Goal: Task Accomplishment & Management: Use online tool/utility

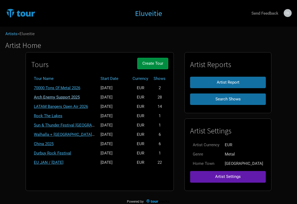
click at [69, 95] on link "Arch Enemy Support 2025" at bounding box center [57, 97] width 46 height 5
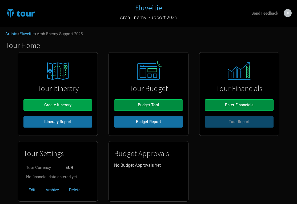
click at [71, 104] on button "Create Itinerary" at bounding box center [57, 104] width 69 height 11
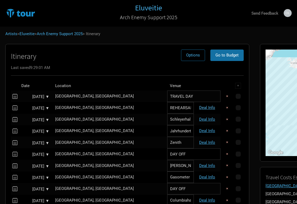
click at [199, 107] on link "Deal Info" at bounding box center [207, 107] width 16 height 5
select select "Support"
select select "EUR"
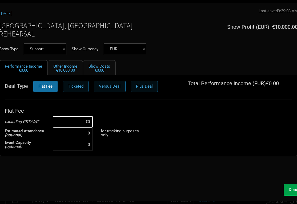
click at [287, 189] on button "Done" at bounding box center [293, 189] width 19 height 11
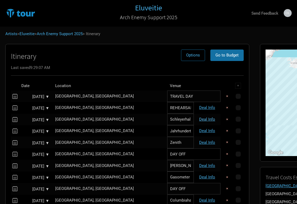
click at [199, 117] on link "Deal Info" at bounding box center [207, 119] width 16 height 5
select select "Support"
select select "EUR"
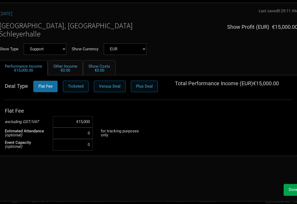
click at [292, 190] on span "Done" at bounding box center [293, 189] width 9 height 5
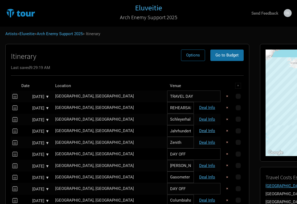
click at [199, 130] on link "Deal Info" at bounding box center [207, 130] width 16 height 5
select select "Support"
select select "EUR"
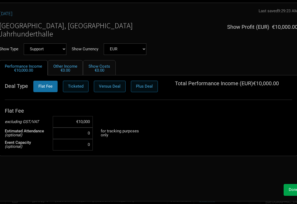
click at [289, 188] on span "Done" at bounding box center [293, 189] width 9 height 5
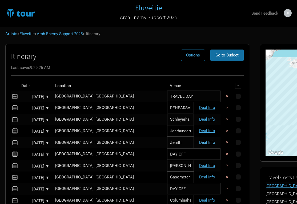
click at [199, 142] on link "Deal Info" at bounding box center [207, 142] width 16 height 5
select select "Support"
select select "EUR"
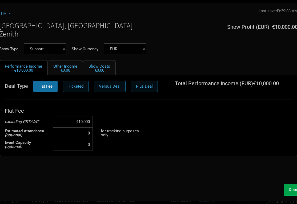
click at [290, 187] on button "Done" at bounding box center [293, 189] width 19 height 11
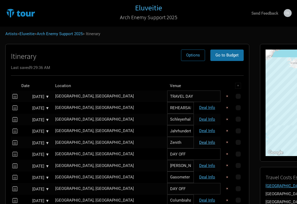
click at [199, 142] on link "Deal Info" at bounding box center [207, 142] width 16 height 5
select select "Support"
select select "EUR"
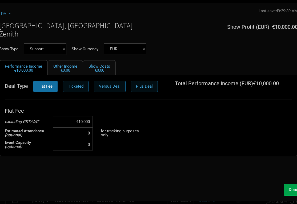
click at [288, 191] on button "Done" at bounding box center [293, 189] width 19 height 11
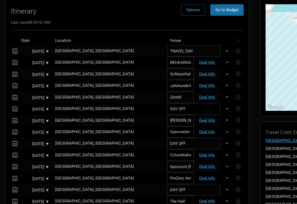
scroll to position [54, 0]
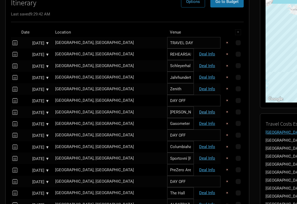
click at [199, 111] on link "Deal Info" at bounding box center [207, 112] width 16 height 5
select select "Support"
select select "EUR"
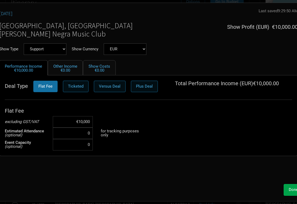
click at [290, 191] on span "Done" at bounding box center [293, 189] width 9 height 5
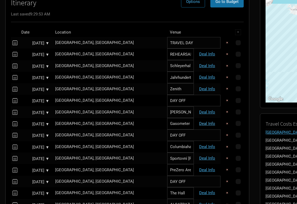
click at [199, 121] on link "Deal Info" at bounding box center [207, 123] width 16 height 5
select select "Support"
select select "EUR"
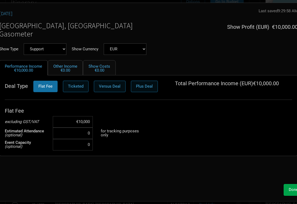
click at [292, 190] on span "Done" at bounding box center [293, 189] width 9 height 5
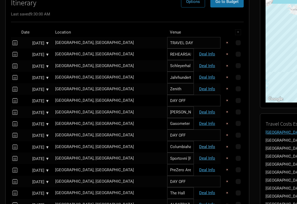
click at [199, 146] on link "Deal Info" at bounding box center [207, 146] width 16 height 5
select select "Support"
select select "EUR"
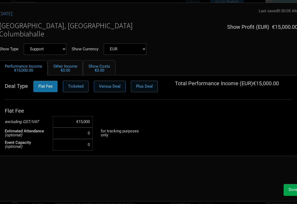
click at [285, 188] on button "Done" at bounding box center [293, 189] width 19 height 11
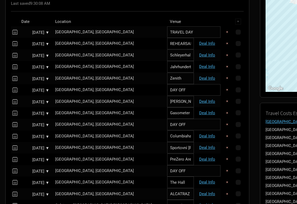
scroll to position [67, 0]
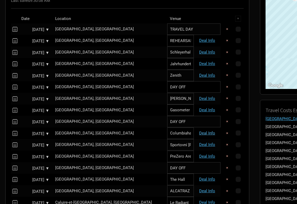
click at [199, 131] on link "Deal Info" at bounding box center [207, 133] width 16 height 5
select select "Support"
select select "EUR"
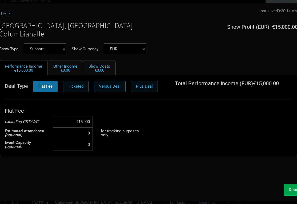
click at [286, 190] on button "Done" at bounding box center [293, 189] width 19 height 11
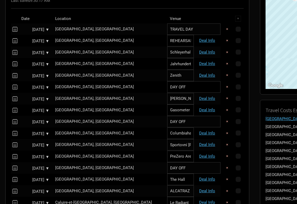
click at [194, 141] on td "Deal Info" at bounding box center [207, 144] width 27 height 11
click at [199, 143] on link "Deal Info" at bounding box center [207, 144] width 16 height 5
select select "Support"
select select "EUR"
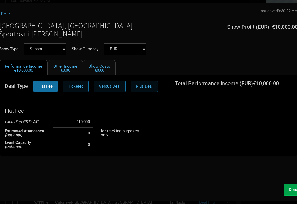
click at [287, 192] on button "Done" at bounding box center [293, 189] width 19 height 11
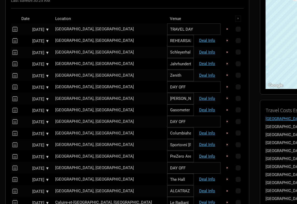
click at [199, 155] on link "Deal Info" at bounding box center [207, 156] width 16 height 5
select select "Support"
select select "EUR"
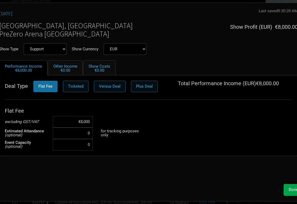
click at [289, 189] on span "Done" at bounding box center [293, 189] width 9 height 5
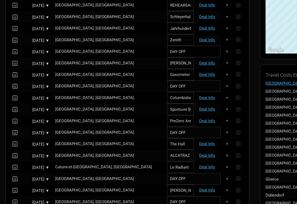
scroll to position [103, 0]
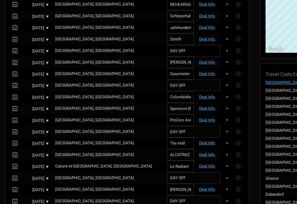
click at [199, 141] on link "Deal Info" at bounding box center [207, 143] width 16 height 5
select select "Support"
select select "EUR"
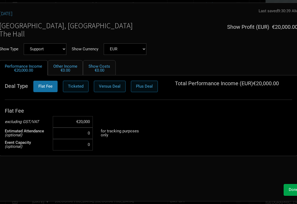
click at [292, 188] on span "Done" at bounding box center [293, 189] width 9 height 5
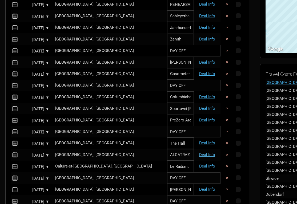
click at [199, 153] on link "Deal Info" at bounding box center [207, 154] width 16 height 5
select select "Support"
select select "EUR"
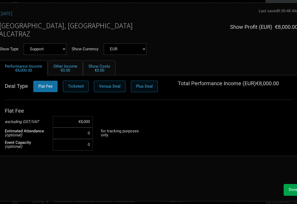
click at [288, 191] on button "Done" at bounding box center [293, 189] width 19 height 11
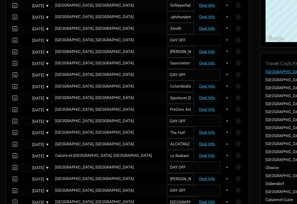
scroll to position [114, 0]
click at [199, 153] on link "Deal Info" at bounding box center [207, 155] width 16 height 5
select select "Support"
select select "EUR"
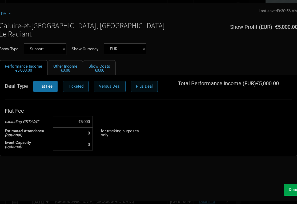
click at [286, 187] on button "Done" at bounding box center [293, 189] width 19 height 11
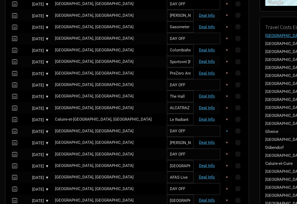
scroll to position [150, 1]
click at [199, 140] on link "Deal Info" at bounding box center [207, 142] width 16 height 5
select select "EUR"
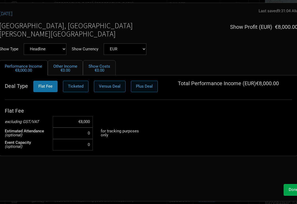
click at [290, 188] on span "Done" at bounding box center [293, 189] width 9 height 5
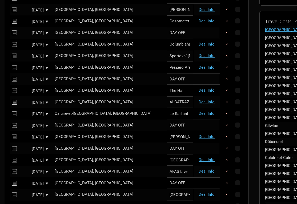
scroll to position [159, 1]
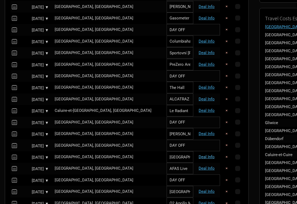
click at [199, 155] on link "Deal Info" at bounding box center [207, 157] width 16 height 5
select select "Support"
select select "EUR"
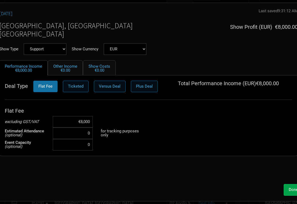
click at [289, 189] on span "Done" at bounding box center [293, 189] width 9 height 5
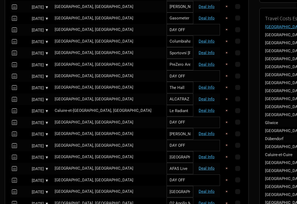
click at [199, 166] on link "Deal Info" at bounding box center [207, 168] width 16 height 5
select select "Support"
select select "EUR"
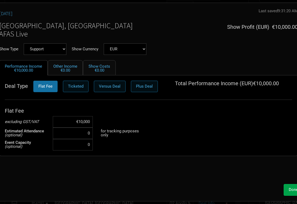
click at [286, 187] on button "Done" at bounding box center [293, 189] width 19 height 11
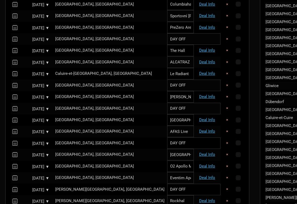
scroll to position [197, 0]
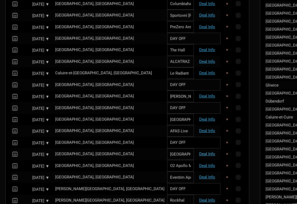
click at [199, 152] on link "Deal Info" at bounding box center [207, 154] width 16 height 5
select select "Support"
select select "GBP"
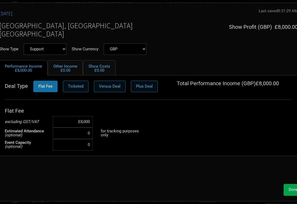
click at [289, 188] on span "Done" at bounding box center [293, 189] width 9 height 5
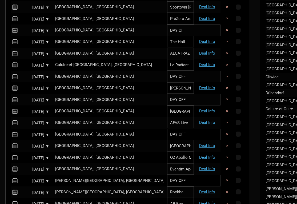
scroll to position [205, 0]
click at [199, 155] on link "Deal Info" at bounding box center [207, 157] width 16 height 5
select select "Support"
select select "GBP"
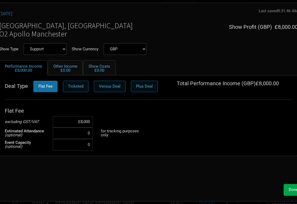
click at [286, 187] on button "Done" at bounding box center [293, 189] width 19 height 11
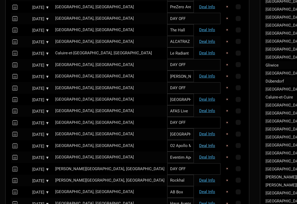
scroll to position [217, 0]
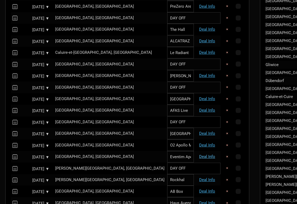
click at [199, 154] on link "Deal Info" at bounding box center [207, 156] width 16 height 5
select select "Support"
select select "GBP"
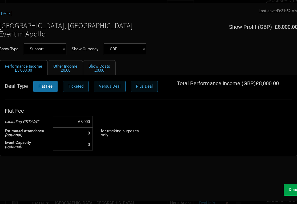
click at [290, 188] on span "Done" at bounding box center [293, 189] width 9 height 5
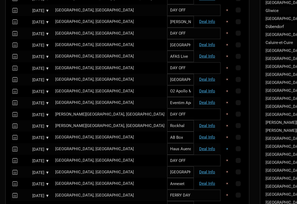
scroll to position [279, 0]
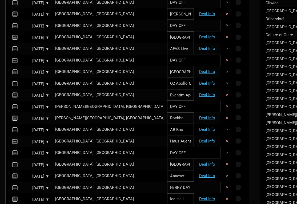
click at [199, 116] on link "Deal Info" at bounding box center [207, 118] width 16 height 5
select select "Support"
select select "EUR"
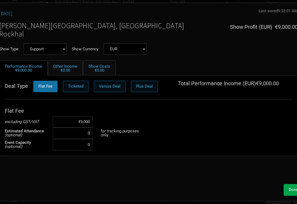
click at [289, 187] on span "Done" at bounding box center [293, 189] width 9 height 5
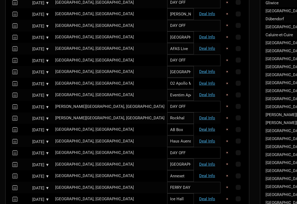
click at [199, 127] on link "Deal Info" at bounding box center [207, 129] width 16 height 5
select select "Support"
select select "EUR"
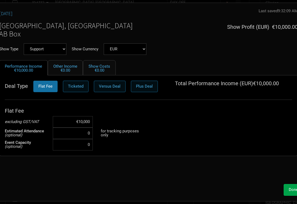
click at [289, 189] on span "Done" at bounding box center [293, 189] width 9 height 5
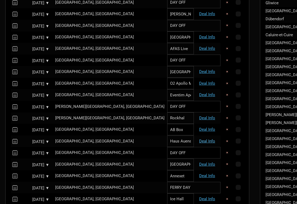
click at [199, 139] on link "Deal Info" at bounding box center [207, 141] width 16 height 5
select select "Support"
select select "EUR"
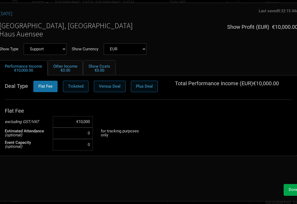
click at [291, 191] on span "Done" at bounding box center [293, 189] width 9 height 5
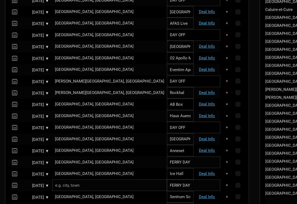
scroll to position [307, 0]
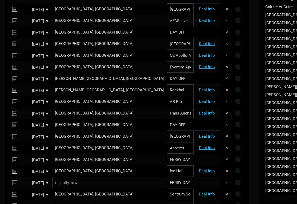
click at [199, 134] on link "Deal Info" at bounding box center [207, 136] width 16 height 5
select select "Support"
select select "EUR"
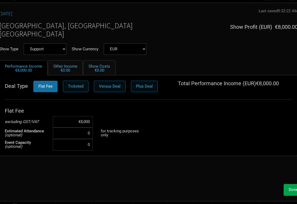
click at [287, 189] on button "Done" at bounding box center [293, 189] width 19 height 11
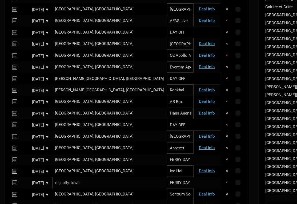
click at [199, 146] on link "Deal Info" at bounding box center [207, 148] width 16 height 5
select select "Support"
select select "EUR"
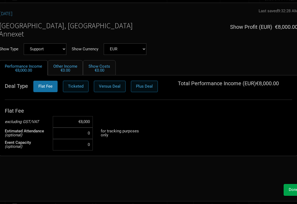
click at [286, 188] on button "Done" at bounding box center [293, 189] width 19 height 11
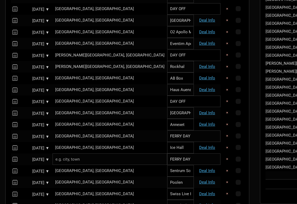
scroll to position [331, 0]
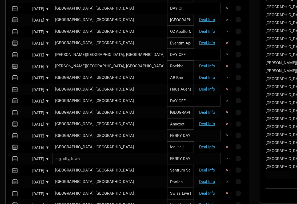
click at [199, 145] on link "Deal Info" at bounding box center [207, 147] width 16 height 5
select select "Support"
select select "EUR"
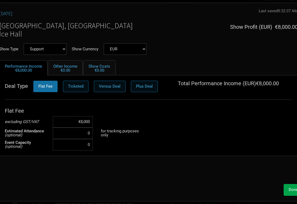
click at [287, 188] on button "Done" at bounding box center [293, 189] width 19 height 11
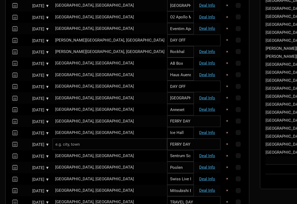
scroll to position [348, 0]
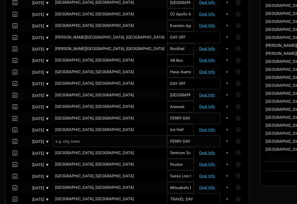
click at [199, 151] on link "Deal Info" at bounding box center [207, 153] width 16 height 5
select select "Support"
select select "EUR"
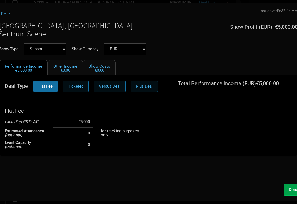
click at [285, 189] on button "Done" at bounding box center [293, 189] width 19 height 11
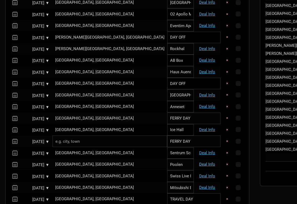
click at [199, 162] on link "Deal Info" at bounding box center [207, 164] width 16 height 5
select select "Support"
select select "EUR"
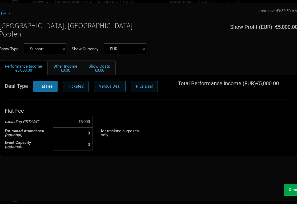
click at [291, 186] on button "Done" at bounding box center [293, 189] width 19 height 11
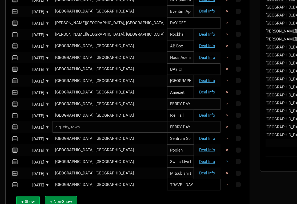
scroll to position [367, 0]
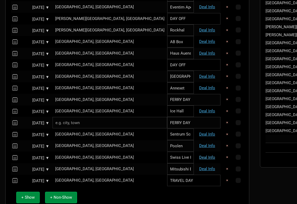
click at [199, 155] on link "Deal Info" at bounding box center [207, 157] width 16 height 5
select select "Support"
select select "EUR"
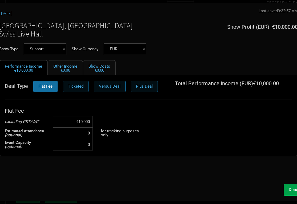
click at [289, 191] on span "Done" at bounding box center [293, 189] width 9 height 5
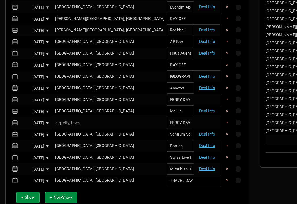
click at [199, 167] on link "Deal Info" at bounding box center [207, 169] width 16 height 5
select select "Support"
select select "EUR"
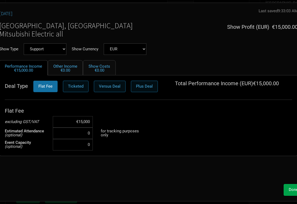
click at [289, 191] on span "Done" at bounding box center [293, 189] width 9 height 5
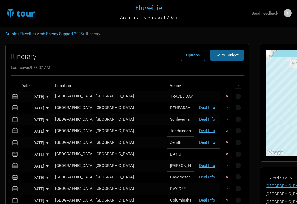
click at [215, 56] on span "Go to Budget" at bounding box center [226, 55] width 23 height 5
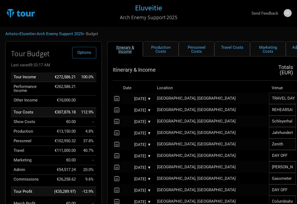
click at [125, 49] on link "Itinerary & Income" at bounding box center [125, 48] width 36 height 15
click at [169, 49] on link "Production Costs" at bounding box center [161, 48] width 36 height 15
select select "Shows"
select select "EUR"
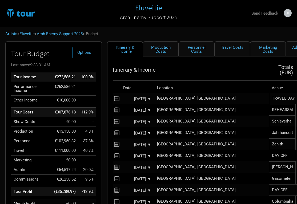
select select "EUR"
select select "Shows"
select select "EUR"
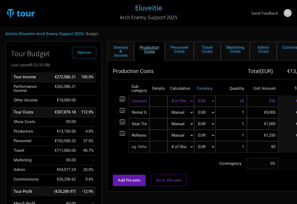
click at [159, 54] on link "Production Costs" at bounding box center [149, 50] width 31 height 19
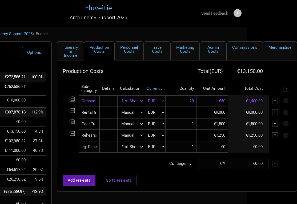
scroll to position [0, 50]
click at [249, 52] on link "Commissions" at bounding box center [245, 50] width 36 height 19
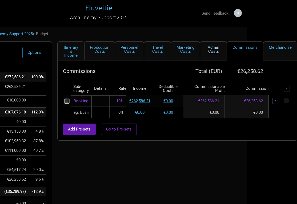
click at [213, 51] on link "Admin Costs" at bounding box center [213, 50] width 27 height 19
select select "% of Gross"
select select "EUR"
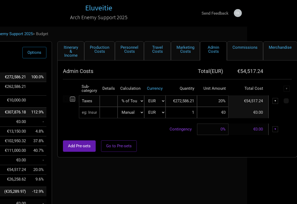
click at [222, 102] on input "20%" at bounding box center [212, 100] width 31 height 11
type input "2%"
type input "10%"
click at [178, 182] on div "Itinerary & Income Production Costs Personnel Costs Travel Costs Marketing Cost…" at bounding box center [172, 134] width 240 height 187
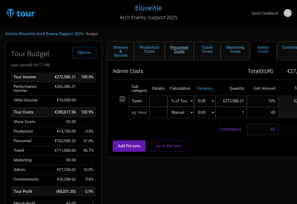
click at [189, 51] on link "Personnel Costs" at bounding box center [179, 50] width 29 height 19
select select "EUR"
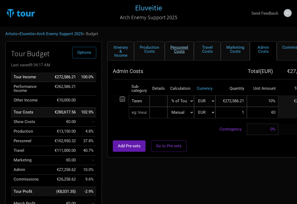
select select "EUR"
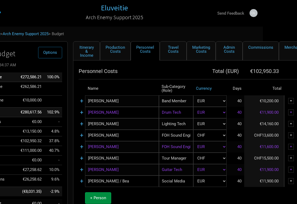
scroll to position [0, 50]
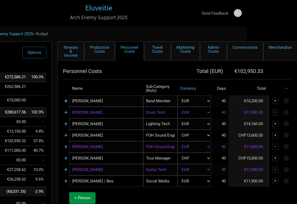
click at [66, 102] on link "+" at bounding box center [65, 101] width 3 height 7
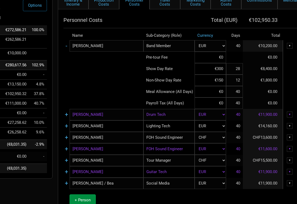
scroll to position [51, 49]
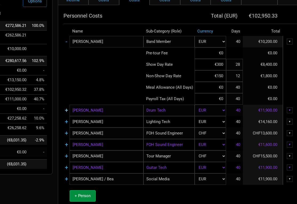
click at [66, 110] on link "+" at bounding box center [66, 110] width 3 height 7
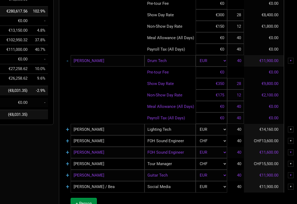
scroll to position [106, 48]
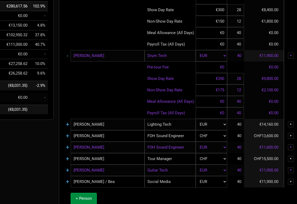
click at [67, 128] on td "+" at bounding box center [67, 124] width 6 height 11
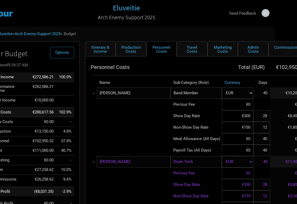
scroll to position [0, 22]
click at [100, 52] on link "Itinerary & Income" at bounding box center [100, 48] width 31 height 15
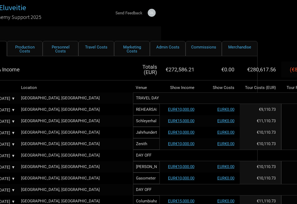
scroll to position [0, 136]
click at [63, 49] on link "Personnel Costs" at bounding box center [61, 48] width 36 height 15
select select "EUR"
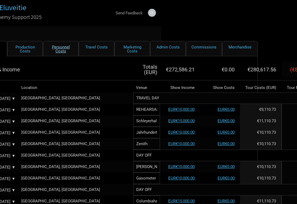
select select "EUR"
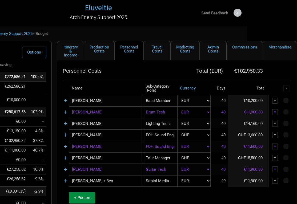
scroll to position [0, 50]
click at [64, 124] on link "+" at bounding box center [65, 123] width 3 height 7
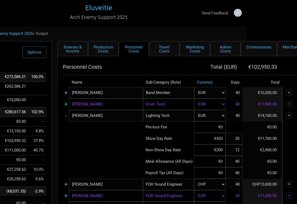
click at [219, 141] on input "€420" at bounding box center [209, 138] width 31 height 11
type input "€400"
click at [138, 155] on td at bounding box center [103, 149] width 80 height 11
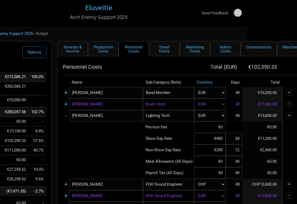
click at [115, 154] on td at bounding box center [103, 149] width 80 height 11
click at [219, 153] on input "€200" at bounding box center [209, 149] width 31 height 11
click at [94, 154] on td at bounding box center [103, 149] width 80 height 11
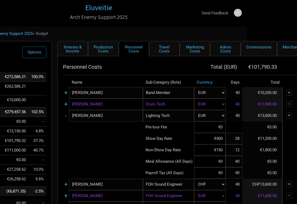
click at [222, 152] on input "€150" at bounding box center [209, 149] width 31 height 11
type input "€200"
click at [77, 172] on td at bounding box center [103, 172] width 80 height 11
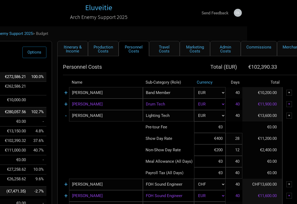
click at [218, 140] on input "€400" at bounding box center [209, 138] width 31 height 11
click at [133, 145] on td at bounding box center [103, 149] width 80 height 11
click at [223, 135] on input "€420" at bounding box center [209, 138] width 31 height 11
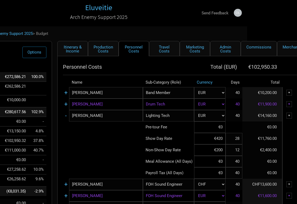
click at [223, 135] on input "€420" at bounding box center [209, 138] width 31 height 11
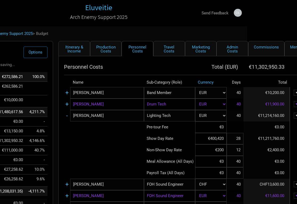
click at [218, 139] on input "€400,420" at bounding box center [210, 138] width 31 height 11
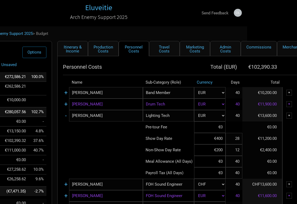
type input "€400"
click at [121, 144] on td at bounding box center [103, 149] width 80 height 11
click at [221, 149] on input "€200" at bounding box center [209, 149] width 31 height 11
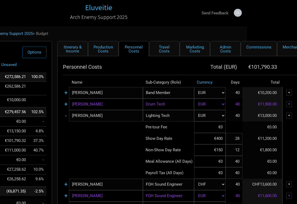
type input "€150"
click at [106, 153] on td at bounding box center [103, 149] width 80 height 11
click at [220, 142] on input "€400" at bounding box center [209, 138] width 31 height 11
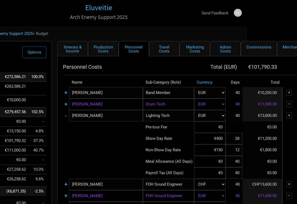
click at [220, 142] on input "€400" at bounding box center [209, 138] width 31 height 11
type input "€420"
click at [216, 150] on input "€150" at bounding box center [209, 149] width 31 height 11
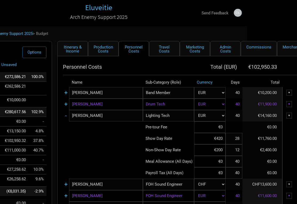
type input "€200"
click at [129, 146] on td at bounding box center [103, 149] width 80 height 11
click at [65, 116] on td "-" at bounding box center [66, 115] width 6 height 11
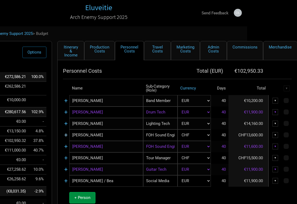
click at [67, 134] on link "+" at bounding box center [65, 135] width 3 height 7
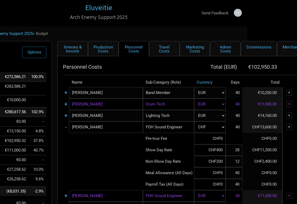
click at [63, 127] on td "-" at bounding box center [66, 127] width 6 height 11
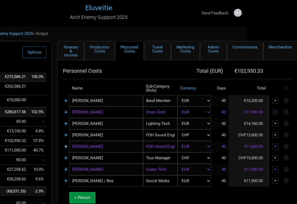
click at [64, 148] on link "+" at bounding box center [65, 146] width 3 height 7
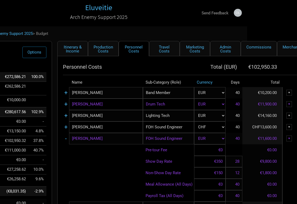
click at [64, 140] on td "-" at bounding box center [66, 138] width 6 height 11
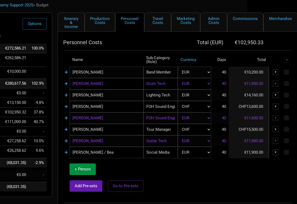
scroll to position [31, 50]
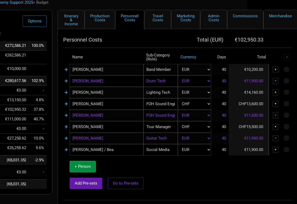
click at [67, 143] on td "+" at bounding box center [66, 138] width 6 height 11
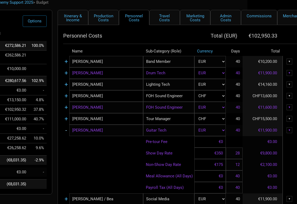
click at [66, 131] on link "-" at bounding box center [66, 130] width 2 height 7
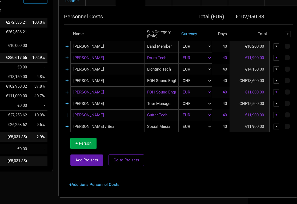
scroll to position [58, 49]
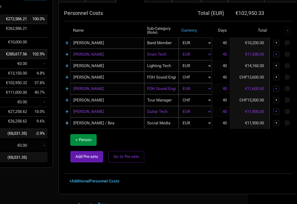
click at [65, 123] on link "+" at bounding box center [66, 123] width 3 height 7
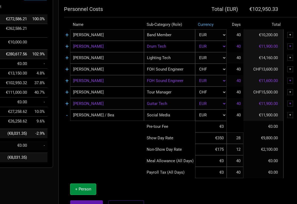
click at [66, 116] on td "-" at bounding box center [67, 115] width 6 height 11
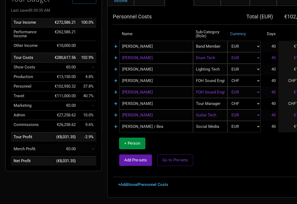
scroll to position [56, 0]
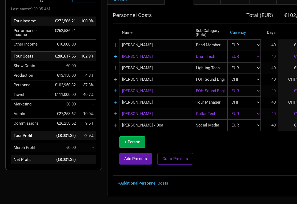
click at [134, 142] on span "+ Person" at bounding box center [132, 142] width 16 height 5
select select "EUR"
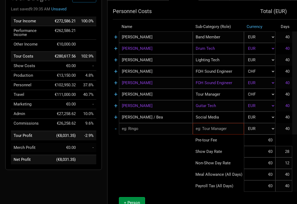
type input "28"
type input "12"
type input "40"
click at [139, 127] on input "text" at bounding box center [156, 128] width 74 height 11
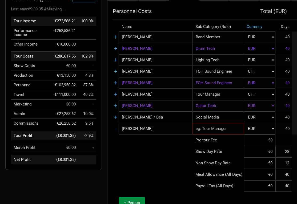
type input "[PERSON_NAME]"
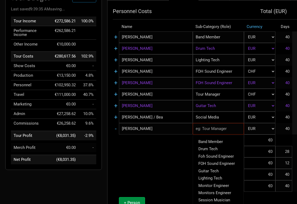
click at [207, 132] on input "text" at bounding box center [218, 128] width 51 height 11
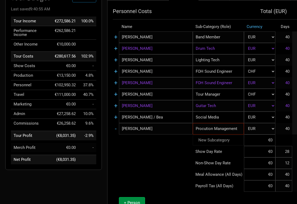
type input "Procution Management"
click at [147, 162] on tbody "+ [PERSON_NAME] Band Member 1 selection CHF EUR GBP New ... 40 €10,200.00 ▼ + […" at bounding box center [234, 131] width 243 height 200
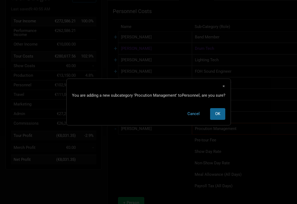
click at [216, 113] on span "OK" at bounding box center [217, 113] width 5 height 5
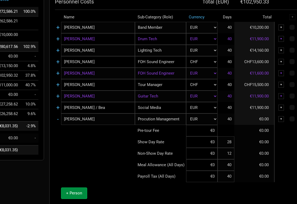
scroll to position [67, 62]
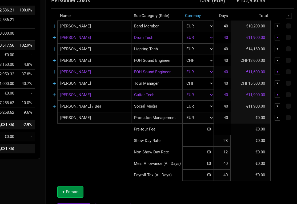
click at [203, 144] on input at bounding box center [197, 140] width 31 height 11
type input "€350"
click at [98, 174] on td at bounding box center [91, 174] width 80 height 11
click at [206, 156] on input at bounding box center [197, 152] width 31 height 11
type input "€125"
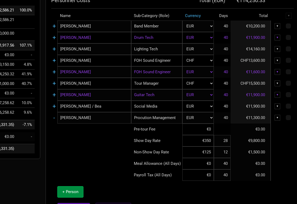
click at [76, 168] on td at bounding box center [91, 163] width 80 height 11
click at [52, 117] on td "-" at bounding box center [54, 117] width 6 height 11
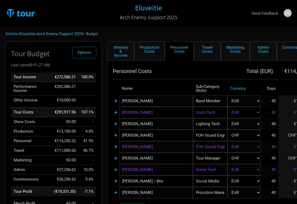
scroll to position [0, 0]
click at [153, 50] on link "Production Costs" at bounding box center [149, 50] width 31 height 19
select select "Shows"
select select "EUR"
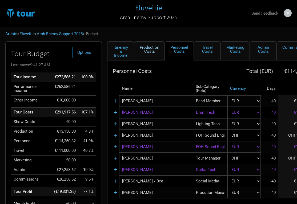
select select "EUR"
select select "Shows"
select select "EUR"
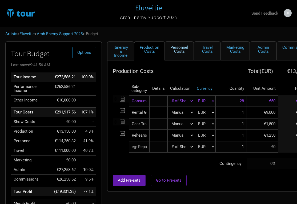
click at [184, 46] on link "Personnel Costs" at bounding box center [179, 50] width 29 height 19
select select "EUR"
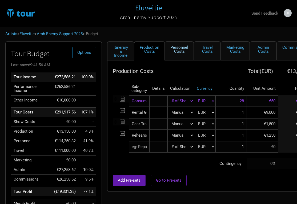
select select "EUR"
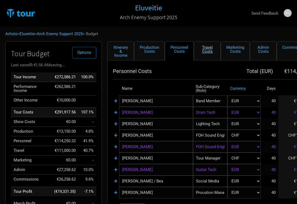
click at [204, 46] on link "Travel Costs" at bounding box center [207, 50] width 27 height 19
select select "EUR"
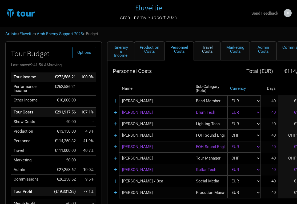
select select "EUR"
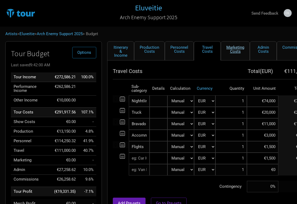
click at [227, 47] on link "Marketing Costs" at bounding box center [235, 50] width 29 height 19
select select "% of Gross"
select select "EUR"
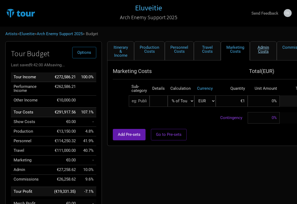
click at [257, 49] on link "Admin Costs" at bounding box center [263, 50] width 27 height 19
select select "% of Gross"
select select "EUR"
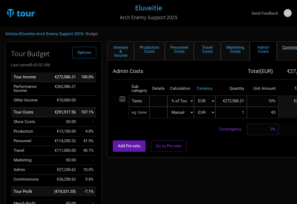
click at [285, 49] on link "Commissions" at bounding box center [295, 50] width 36 height 19
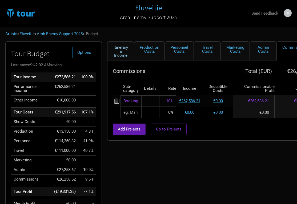
click at [122, 43] on link "Itinerary & Income" at bounding box center [120, 50] width 27 height 19
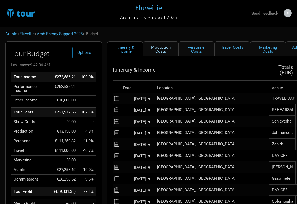
click at [165, 49] on link "Production Costs" at bounding box center [161, 48] width 36 height 15
select select "Shows"
select select "EUR"
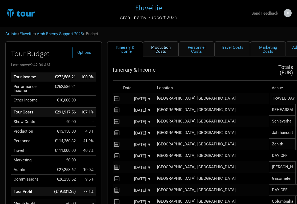
select select "EUR"
select select "Shows"
select select "EUR"
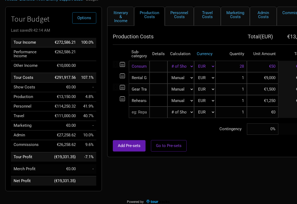
scroll to position [34, 0]
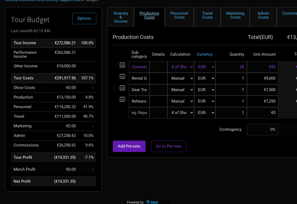
click at [146, 18] on link "Production Costs" at bounding box center [149, 16] width 31 height 19
click at [173, 18] on link "Personnel Costs" at bounding box center [179, 16] width 29 height 19
select select "EUR"
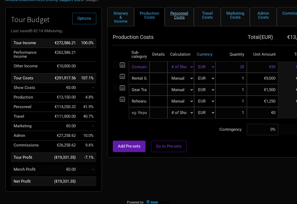
select select "EUR"
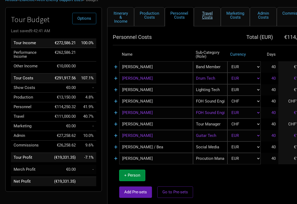
click at [204, 17] on link "Travel Costs" at bounding box center [207, 16] width 27 height 19
select select "EUR"
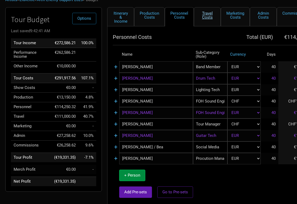
select select "EUR"
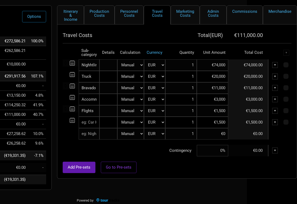
scroll to position [36, 50]
click at [240, 87] on td "€11,000.00" at bounding box center [248, 87] width 40 height 11
click at [247, 87] on td "€11,000.00" at bounding box center [248, 87] width 40 height 11
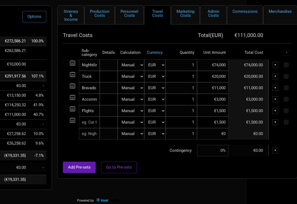
click at [214, 87] on input "€11,000" at bounding box center [212, 87] width 31 height 11
type input "-€15,000"
click at [180, 167] on div "Add Pre-sets Go to Pre-sets" at bounding box center [177, 167] width 229 height 11
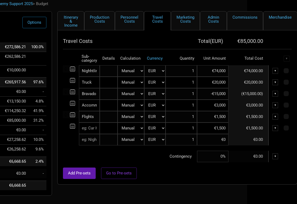
scroll to position [27, 50]
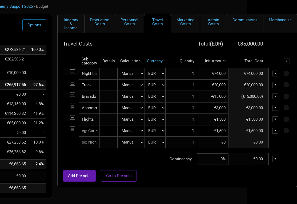
click at [172, 171] on div "Add Pre-sets Go to Pre-sets" at bounding box center [177, 175] width 229 height 11
click at [172, 179] on div "Add Pre-sets Go to Pre-sets" at bounding box center [177, 175] width 229 height 11
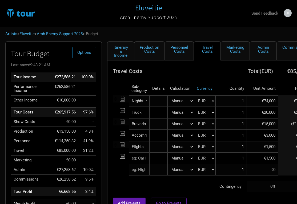
scroll to position [0, 0]
click at [27, 35] on link "Eluveitie" at bounding box center [26, 33] width 15 height 5
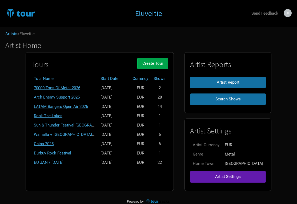
click at [163, 61] on span "Create Tour" at bounding box center [152, 63] width 21 height 5
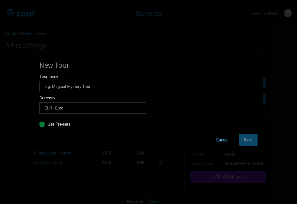
click at [225, 141] on button "Cancel" at bounding box center [222, 139] width 22 height 11
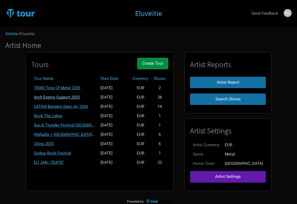
click at [80, 95] on link "Arch Enemy Support 2025" at bounding box center [57, 97] width 46 height 5
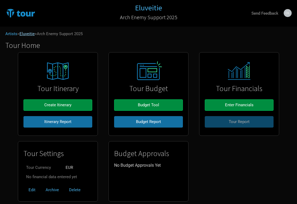
click at [27, 33] on link "Eluveitie" at bounding box center [26, 33] width 15 height 5
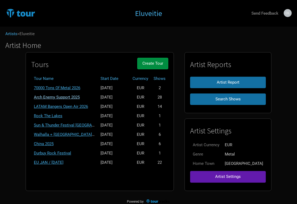
click at [80, 95] on link "Arch Enemy Support 2025" at bounding box center [57, 97] width 46 height 5
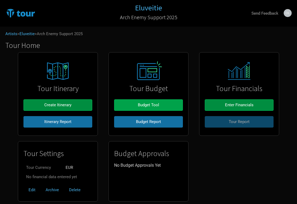
click at [159, 106] on button "Budget Tool" at bounding box center [148, 104] width 69 height 11
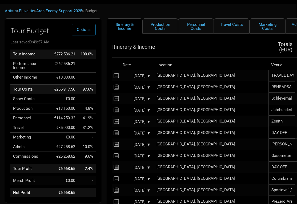
scroll to position [17, 1]
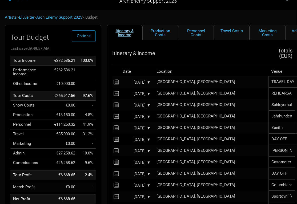
click at [126, 37] on link "Itinerary & Income" at bounding box center [125, 32] width 36 height 15
click at [163, 35] on link "Production Costs" at bounding box center [160, 32] width 36 height 15
select select "Shows"
select select "EUR"
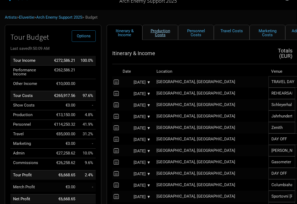
select select "EUR"
select select "Shows"
select select "EUR"
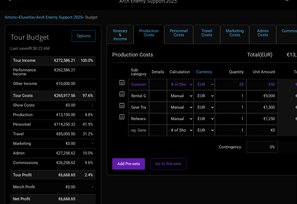
click at [268, 96] on input "€9,000" at bounding box center [261, 95] width 31 height 11
type input "€5,000"
click at [231, 172] on div "Production Costs Total ( EUR ) €9,150.00 Sub-category Details Calculation Curre…" at bounding box center [227, 109] width 240 height 131
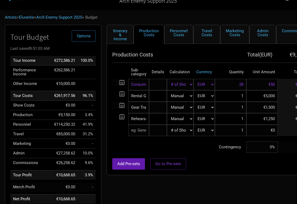
click at [183, 37] on link "Personnel Costs" at bounding box center [178, 34] width 29 height 19
select select "EUR"
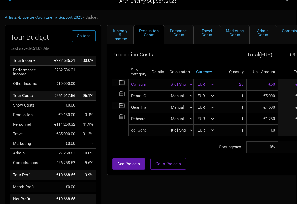
select select "EUR"
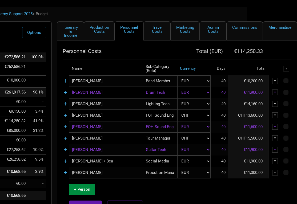
scroll to position [20, 50]
click at [66, 82] on link "+" at bounding box center [65, 81] width 3 height 7
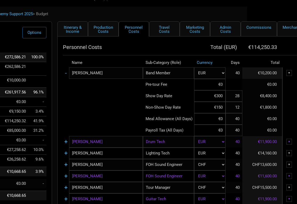
click at [220, 98] on input "€300" at bounding box center [209, 95] width 31 height 11
type input "€200"
click at [222, 109] on input "€150" at bounding box center [209, 107] width 31 height 11
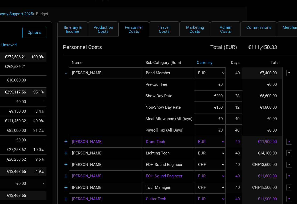
click at [222, 109] on input "€150" at bounding box center [209, 107] width 31 height 11
type input "€100"
click at [92, 106] on td at bounding box center [103, 107] width 80 height 11
click at [66, 73] on link "-" at bounding box center [66, 73] width 2 height 7
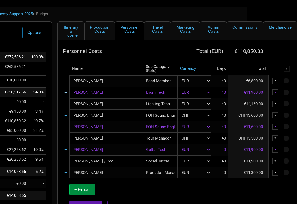
click at [65, 92] on link "+" at bounding box center [65, 92] width 3 height 7
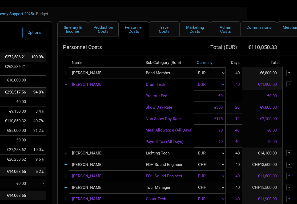
click at [224, 108] on input "€350" at bounding box center [209, 107] width 31 height 11
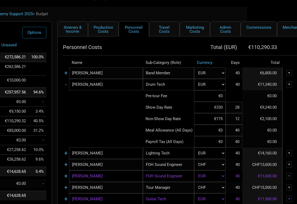
type input "€330"
click at [223, 120] on input "€175" at bounding box center [209, 118] width 31 height 11
type input "€175"
click at [221, 107] on input "€330" at bounding box center [209, 107] width 31 height 11
type input "€350"
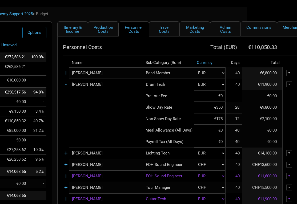
click at [109, 121] on td at bounding box center [103, 118] width 80 height 11
click at [66, 85] on link "-" at bounding box center [66, 84] width 2 height 7
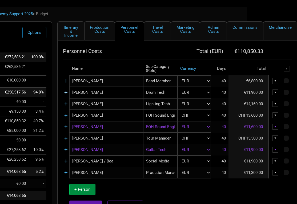
click at [66, 93] on link "+" at bounding box center [65, 92] width 3 height 7
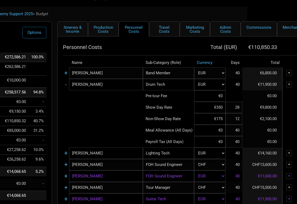
click at [64, 86] on td "-" at bounding box center [66, 84] width 6 height 11
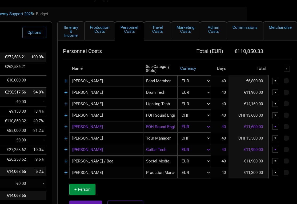
click at [66, 104] on link "+" at bounding box center [65, 103] width 3 height 7
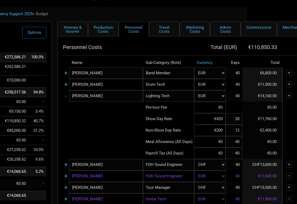
click at [224, 119] on input "€420" at bounding box center [209, 118] width 31 height 11
type input "€400"
click at [221, 133] on input "€200" at bounding box center [209, 130] width 31 height 11
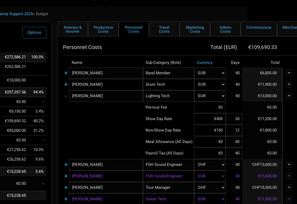
type input "€150"
click at [99, 135] on td at bounding box center [103, 130] width 80 height 11
click at [66, 95] on link "-" at bounding box center [66, 95] width 2 height 7
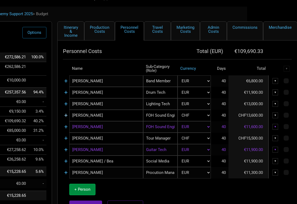
click at [66, 118] on link "+" at bounding box center [65, 115] width 3 height 7
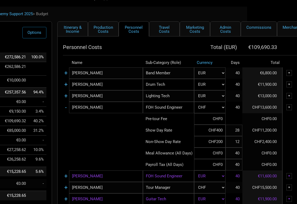
click at [221, 132] on input "CHF400" at bounding box center [209, 130] width 31 height 11
type input "CHF3"
click at [123, 150] on td at bounding box center [103, 153] width 80 height 11
drag, startPoint x: 224, startPoint y: 129, endPoint x: 224, endPoint y: 160, distance: 30.9
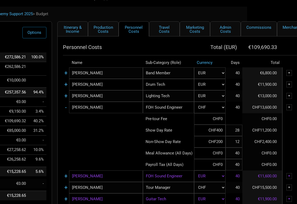
click at [224, 130] on input "CHF400" at bounding box center [209, 130] width 31 height 11
type input "CHF4"
type input "CHF380"
click at [118, 157] on td at bounding box center [103, 153] width 80 height 11
click at [223, 145] on input "CHF200" at bounding box center [209, 141] width 31 height 11
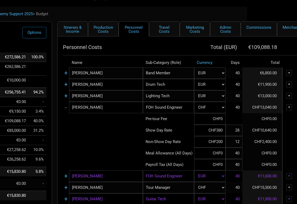
click at [223, 145] on input "CHF200" at bounding box center [209, 141] width 31 height 11
type input "CHF190"
click at [114, 133] on td at bounding box center [103, 130] width 80 height 11
click at [107, 132] on td at bounding box center [103, 130] width 80 height 11
click at [64, 106] on td "-" at bounding box center [66, 107] width 6 height 11
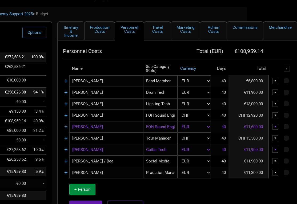
click at [66, 126] on link "+" at bounding box center [65, 126] width 3 height 7
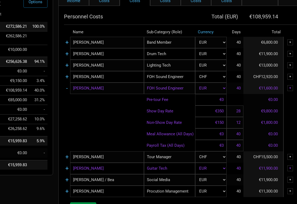
scroll to position [51, 49]
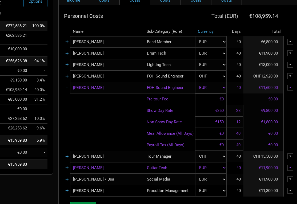
click at [216, 115] on input "€350" at bounding box center [210, 110] width 31 height 11
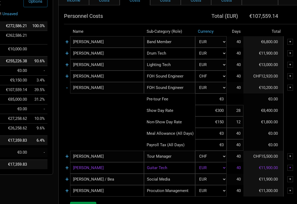
type input "€300"
click at [214, 127] on input "€150" at bounding box center [210, 121] width 31 height 11
click at [93, 134] on td at bounding box center [104, 133] width 80 height 11
click at [67, 87] on link "-" at bounding box center [67, 87] width 2 height 7
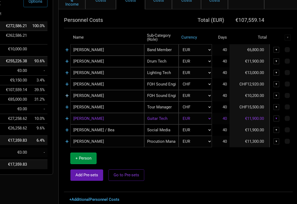
click at [68, 98] on link "+" at bounding box center [66, 95] width 3 height 7
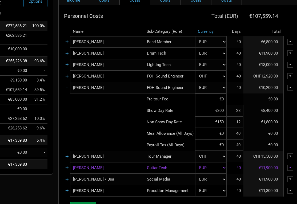
click at [68, 86] on td "-" at bounding box center [67, 87] width 6 height 11
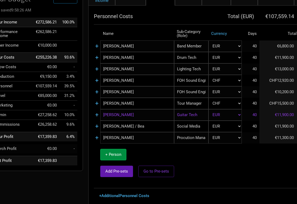
scroll to position [55, 24]
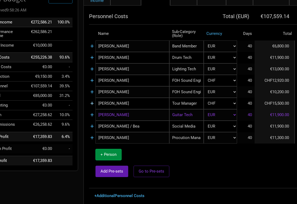
click at [91, 104] on link "+" at bounding box center [91, 103] width 3 height 7
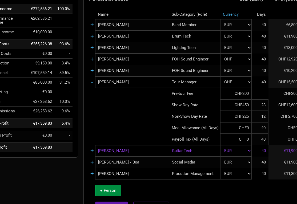
scroll to position [71, 24]
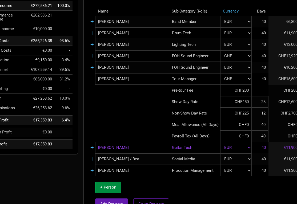
click at [250, 105] on input "CHF450" at bounding box center [235, 101] width 31 height 11
type input "CHF430"
click at [248, 114] on input "CHF225" at bounding box center [235, 113] width 31 height 11
type input "CHF215"
click at [139, 110] on td at bounding box center [129, 113] width 80 height 11
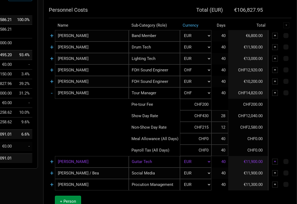
scroll to position [55, 65]
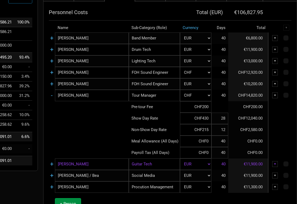
click at [276, 95] on div "▼" at bounding box center [275, 95] width 6 height 6
click at [252, 132] on link "Delete" at bounding box center [258, 132] width 33 height 4
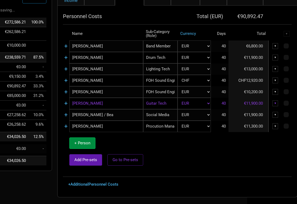
click at [105, 142] on td "+ Person Add Pre-sets Go to Pre-sets" at bounding box center [106, 151] width 74 height 39
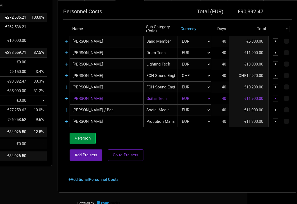
scroll to position [60, 50]
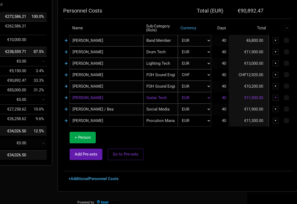
click at [86, 138] on span "+ Person" at bounding box center [83, 137] width 16 height 5
select select "EUR"
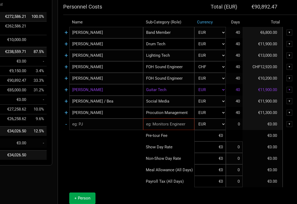
type input "28"
type input "12"
type input "40"
click at [91, 126] on input "text" at bounding box center [106, 124] width 74 height 11
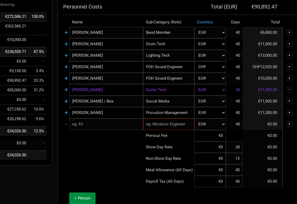
click at [91, 118] on input "[PERSON_NAME]" at bounding box center [106, 112] width 74 height 11
type input "[PERSON_NAME]"
click at [86, 126] on input "text" at bounding box center [106, 124] width 74 height 11
type input "[PERSON_NAME]"
click at [164, 126] on input "text" at bounding box center [168, 124] width 51 height 11
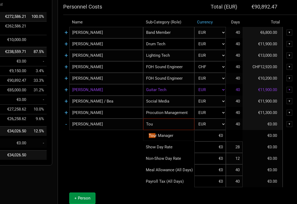
type input "Tour"
click at [172, 134] on span "Manager" at bounding box center [164, 135] width 15 height 5
type input "Tour Manager"
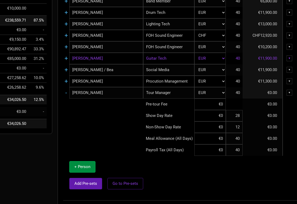
scroll to position [102, 50]
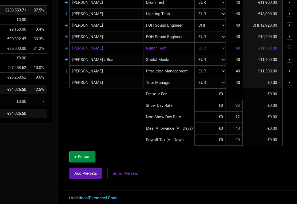
click at [66, 84] on link "-" at bounding box center [66, 82] width 2 height 7
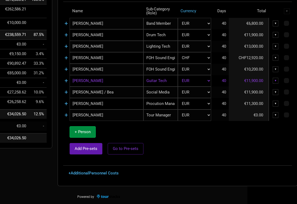
scroll to position [78, 50]
click at [67, 114] on link "+" at bounding box center [65, 115] width 3 height 7
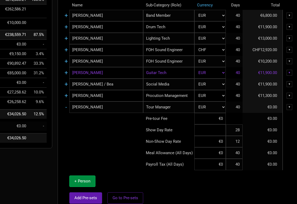
click at [220, 130] on input at bounding box center [209, 129] width 31 height 11
type input "€430"
click at [220, 142] on input at bounding box center [209, 141] width 31 height 11
type input "€215"
click at [75, 149] on td at bounding box center [103, 152] width 80 height 11
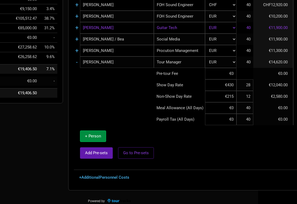
scroll to position [123, 38]
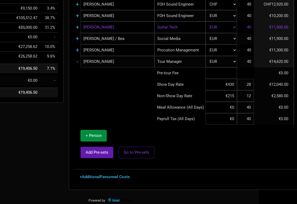
click at [231, 71] on input at bounding box center [220, 72] width 31 height 11
type input "€5,000"
click at [108, 98] on td at bounding box center [114, 95] width 80 height 11
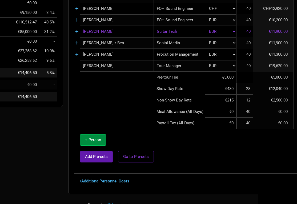
scroll to position [119, 42]
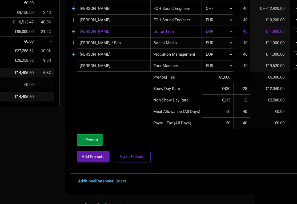
click at [74, 66] on link "-" at bounding box center [74, 65] width 2 height 7
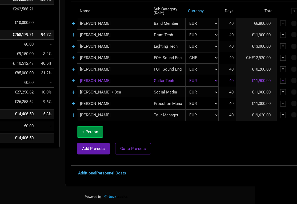
click at [232, 91] on td "40" at bounding box center [228, 92] width 18 height 11
click at [73, 93] on link "+" at bounding box center [73, 92] width 3 height 7
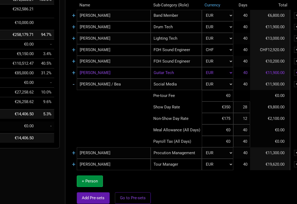
click at [73, 84] on link "-" at bounding box center [74, 84] width 2 height 7
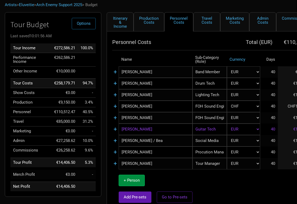
scroll to position [20, 1]
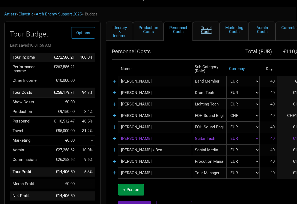
click at [208, 34] on link "Travel Costs" at bounding box center [206, 31] width 27 height 19
select select "EUR"
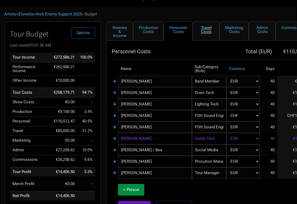
select select "EUR"
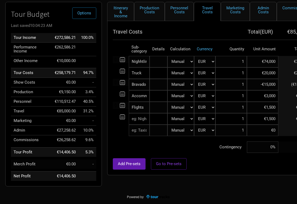
scroll to position [38, 0]
